Goal: Task Accomplishment & Management: Complete application form

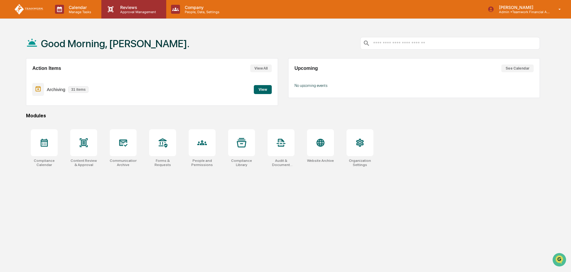
click at [139, 5] on p "Reviews" at bounding box center [137, 7] width 44 height 5
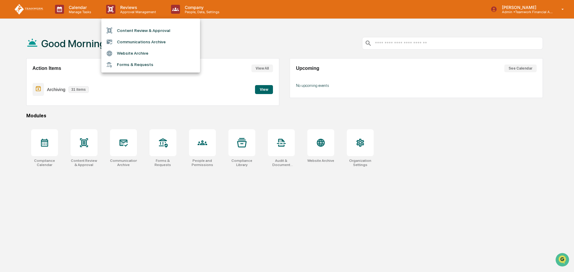
click at [129, 30] on li "Content Review & Approval" at bounding box center [150, 30] width 99 height 11
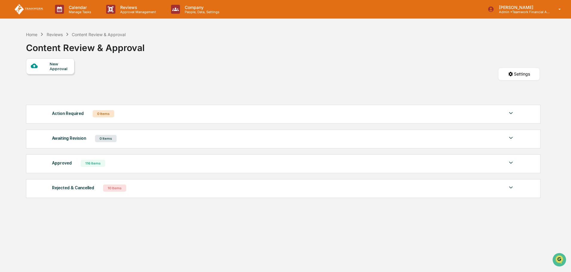
click at [66, 67] on div "New Approval" at bounding box center [60, 67] width 20 height 10
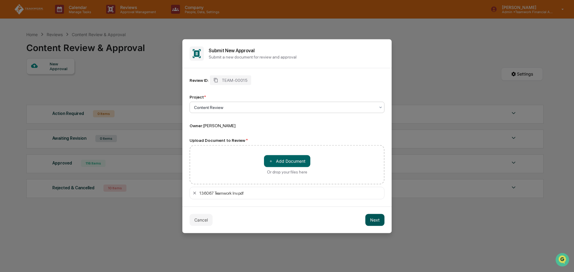
click at [377, 219] on button "Next" at bounding box center [374, 220] width 19 height 12
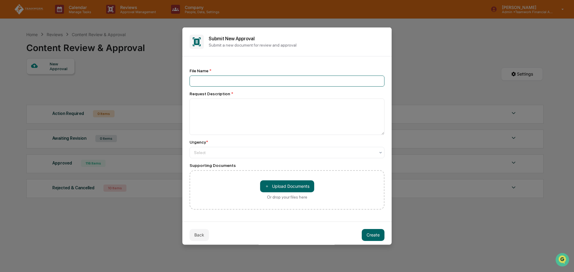
click at [204, 81] on input at bounding box center [286, 80] width 195 height 11
type input "**********"
click at [220, 107] on textarea at bounding box center [286, 116] width 195 height 36
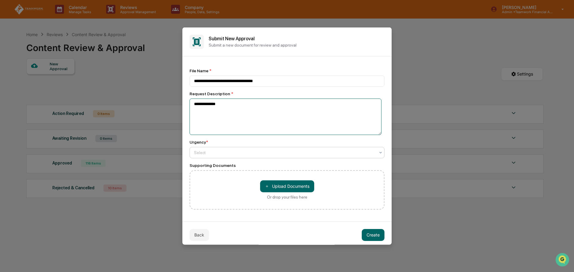
type textarea "**********"
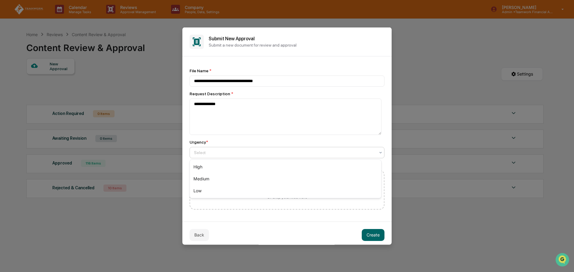
click at [239, 151] on div at bounding box center [284, 152] width 181 height 6
click at [240, 177] on div "Medium" at bounding box center [285, 179] width 191 height 12
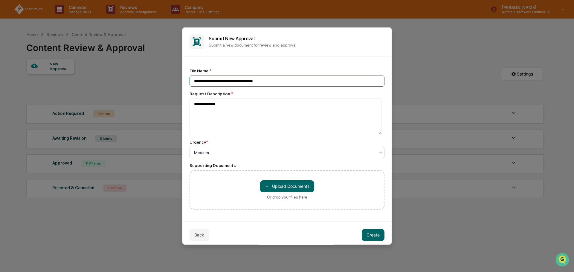
click at [263, 81] on input "**********" at bounding box center [286, 80] width 195 height 11
type input "**********"
click at [371, 236] on button "Create" at bounding box center [373, 235] width 23 height 12
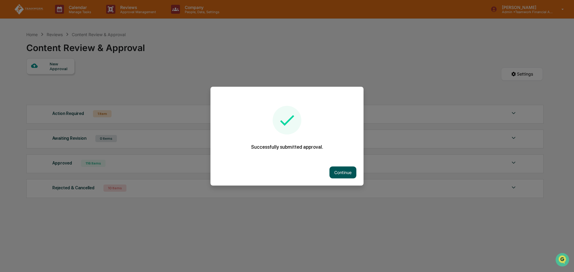
click at [341, 168] on button "Continue" at bounding box center [342, 172] width 27 height 12
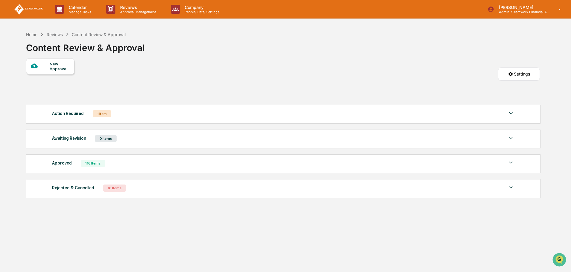
click at [65, 65] on div "New Approval" at bounding box center [60, 67] width 20 height 10
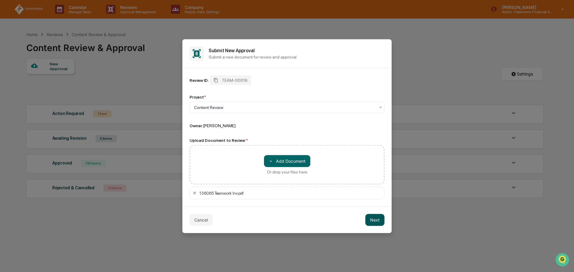
click at [371, 222] on button "Next" at bounding box center [374, 220] width 19 height 12
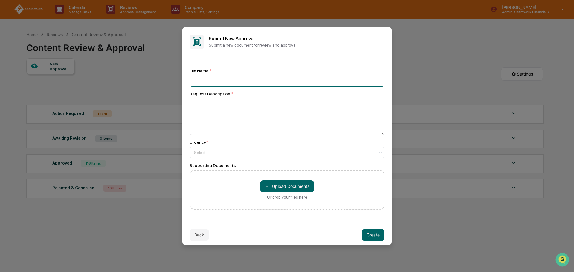
click at [215, 79] on input at bounding box center [286, 80] width 195 height 11
type input "**********"
click at [213, 105] on textarea at bounding box center [286, 116] width 195 height 36
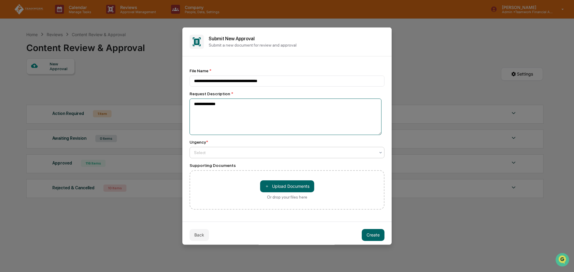
type textarea "**********"
click at [227, 152] on div at bounding box center [284, 152] width 181 height 6
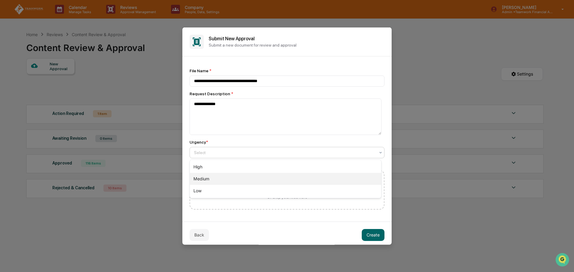
click at [224, 179] on div "Medium" at bounding box center [285, 179] width 191 height 12
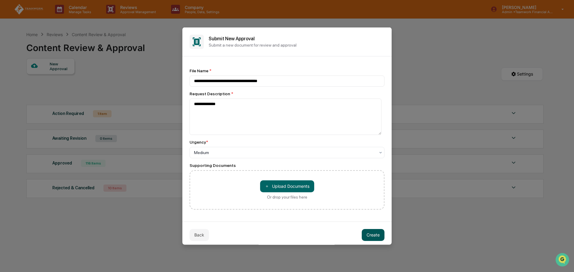
click at [374, 235] on button "Create" at bounding box center [373, 235] width 23 height 12
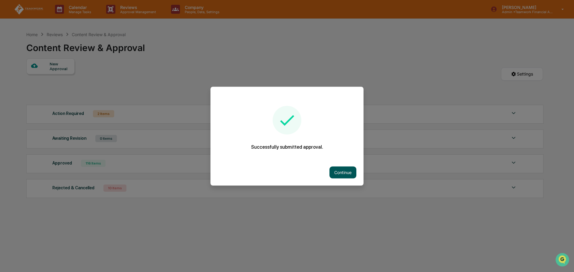
click at [348, 170] on button "Continue" at bounding box center [342, 172] width 27 height 12
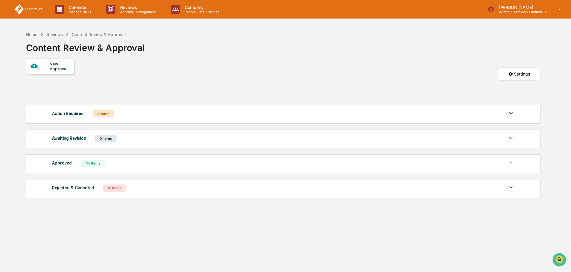
click at [513, 111] on img at bounding box center [510, 113] width 7 height 7
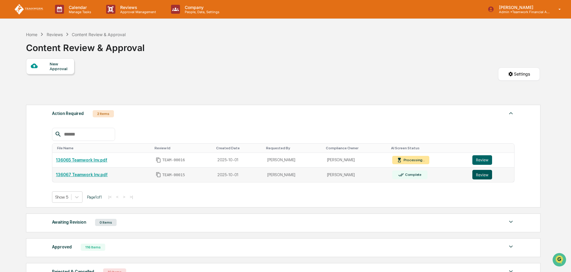
click at [482, 174] on button "Review" at bounding box center [482, 175] width 20 height 10
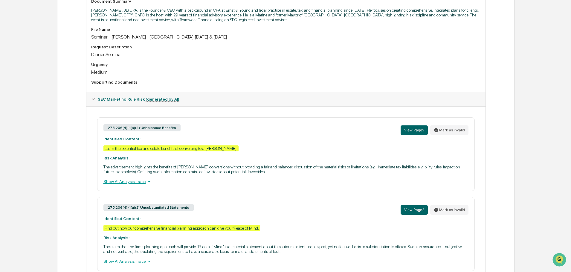
scroll to position [205, 0]
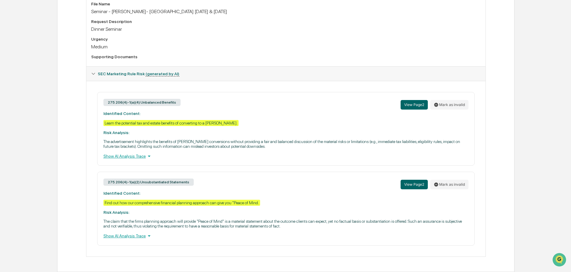
click at [143, 236] on div "Show AI Analysis Trace" at bounding box center [285, 236] width 365 height 7
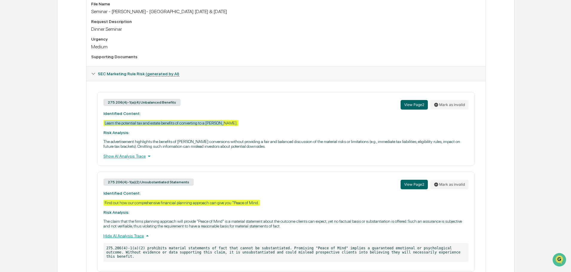
drag, startPoint x: 221, startPoint y: 123, endPoint x: 103, endPoint y: 123, distance: 117.8
click at [103, 123] on div "Learn the potential tax and estate benefits of converting to a Roth IRA." at bounding box center [170, 123] width 135 height 6
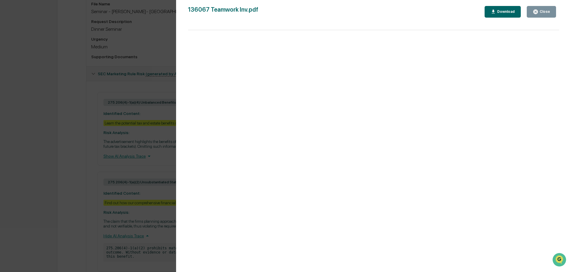
click at [546, 11] on div "Close" at bounding box center [544, 12] width 12 height 4
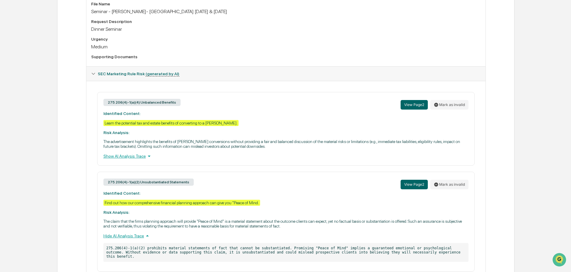
click at [223, 203] on div "Find out how our comprehensive financial planning approach can give you "Peace …" at bounding box center [181, 203] width 157 height 6
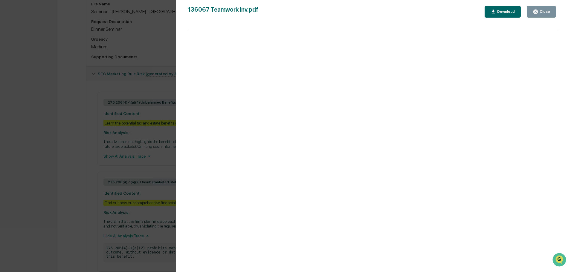
click at [550, 11] on button "Close" at bounding box center [541, 12] width 29 height 12
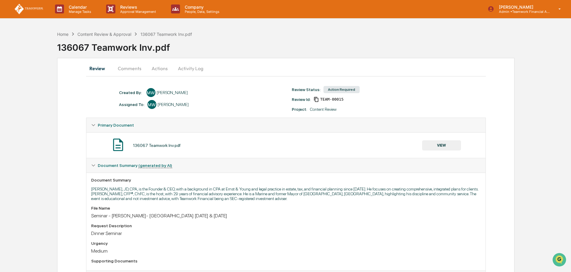
scroll to position [0, 0]
click at [119, 33] on div "Content Review & Approval" at bounding box center [104, 34] width 54 height 5
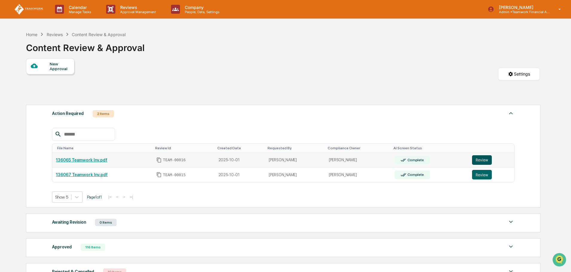
click at [484, 161] on button "Review" at bounding box center [482, 160] width 20 height 10
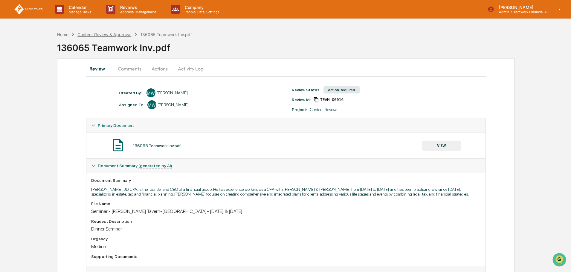
click at [113, 34] on div "Content Review & Approval" at bounding box center [104, 34] width 54 height 5
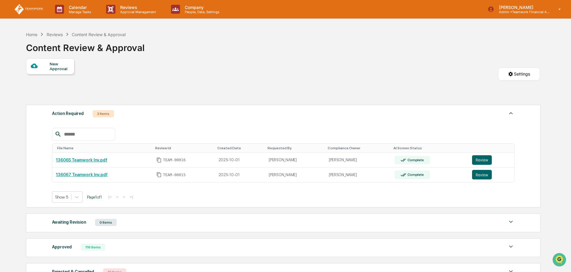
click at [344, 58] on div "Home Reviews Content Review & Approval Content Review & Approval" at bounding box center [283, 43] width 514 height 30
